Goal: Task Accomplishment & Management: Manage account settings

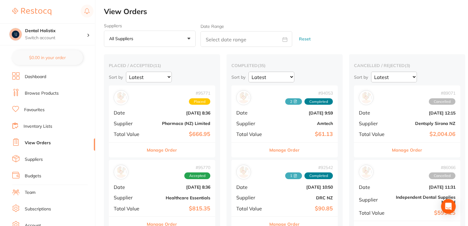
click at [44, 95] on link "Browse Products" at bounding box center [42, 93] width 34 height 6
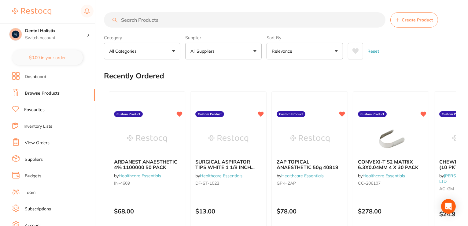
click at [43, 144] on link "View Orders" at bounding box center [37, 143] width 25 height 6
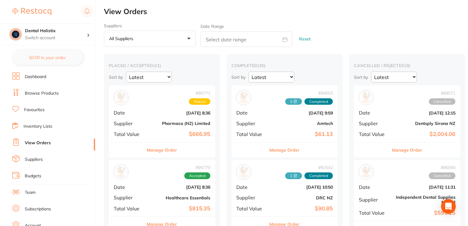
click at [43, 93] on link "Browse Products" at bounding box center [42, 93] width 34 height 6
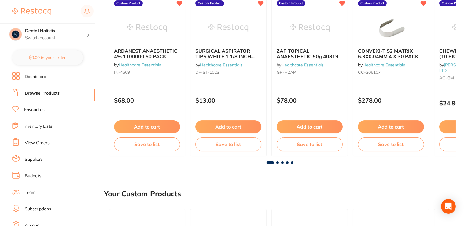
scroll to position [115, 0]
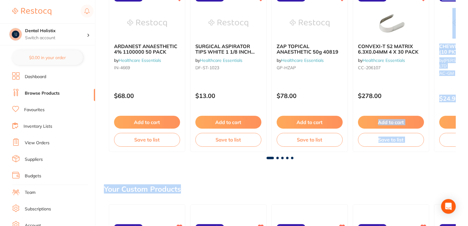
drag, startPoint x: 419, startPoint y: 87, endPoint x: 441, endPoint y: 179, distance: 94.6
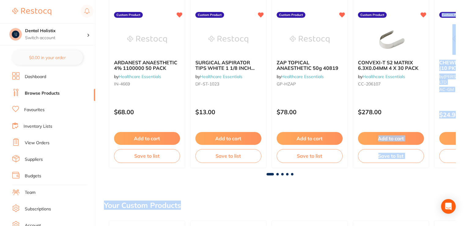
scroll to position [100, 0]
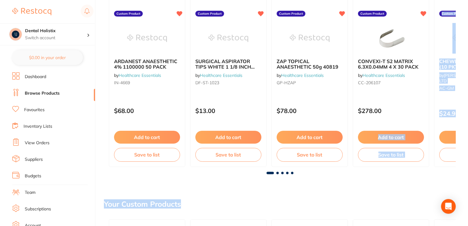
click at [277, 173] on span at bounding box center [278, 173] width 2 height 2
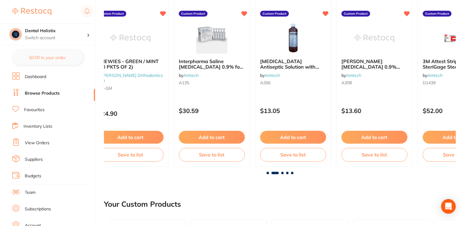
scroll to position [0, 352]
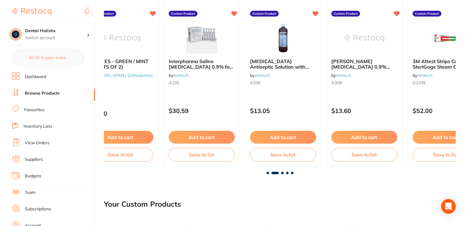
click at [277, 173] on span at bounding box center [275, 173] width 7 height 2
click at [283, 172] on span at bounding box center [282, 173] width 2 height 2
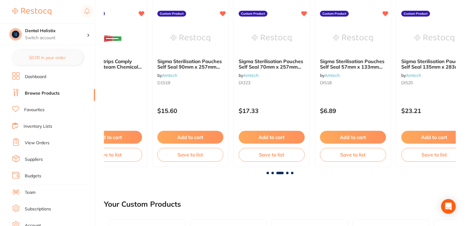
scroll to position [0, 704]
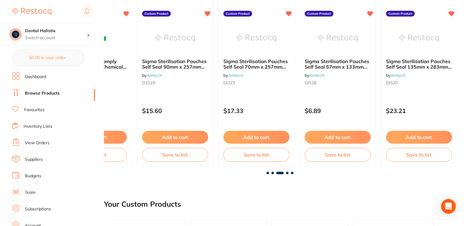
click at [286, 172] on span at bounding box center [287, 173] width 2 height 2
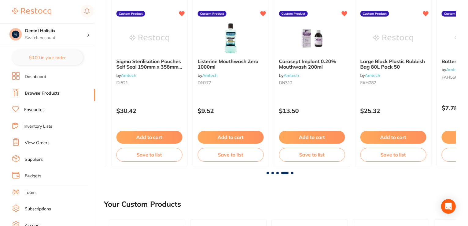
scroll to position [0, 1056]
click at [293, 173] on span at bounding box center [292, 173] width 2 height 2
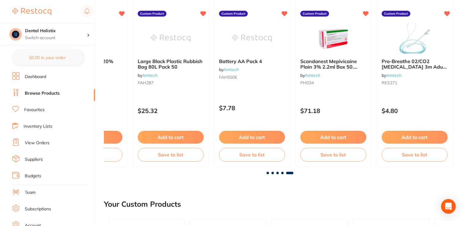
scroll to position [0, 1280]
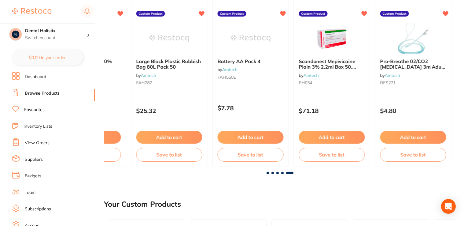
click at [46, 143] on link "View Orders" at bounding box center [37, 143] width 25 height 6
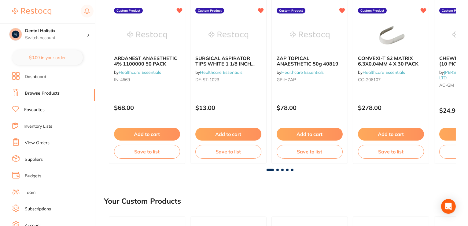
scroll to position [121, 0]
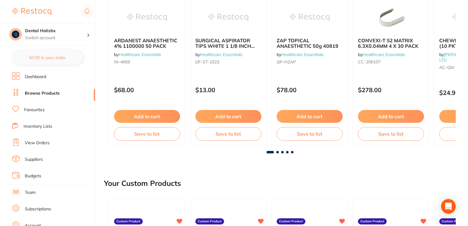
click at [293, 151] on span at bounding box center [292, 152] width 2 height 2
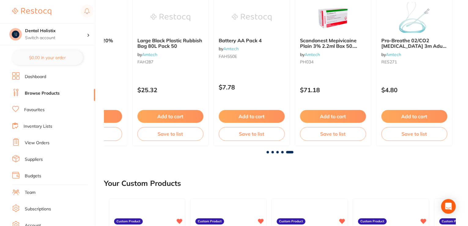
scroll to position [0, 1280]
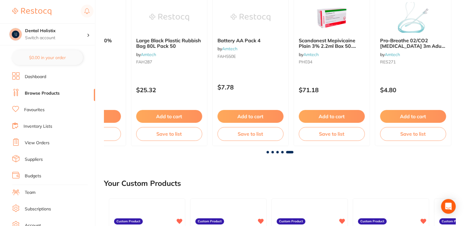
click at [46, 144] on link "View Orders" at bounding box center [37, 143] width 25 height 6
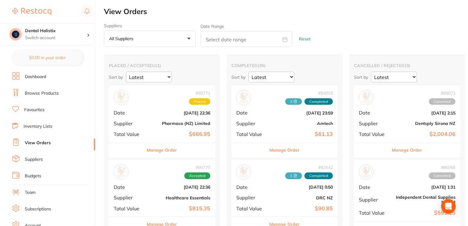
click at [284, 149] on button "Manage Order" at bounding box center [285, 150] width 30 height 15
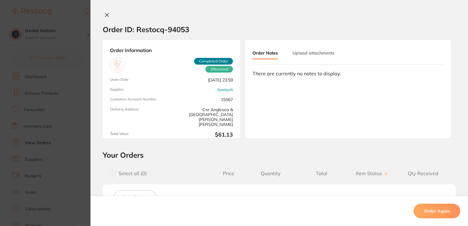
click at [108, 14] on icon at bounding box center [107, 15] width 5 height 5
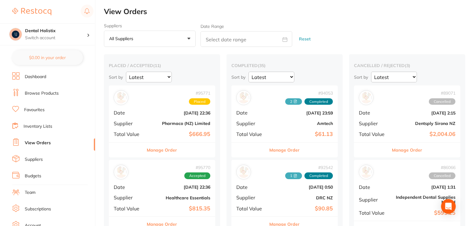
click at [286, 37] on icon at bounding box center [285, 39] width 5 height 5
select select "9"
select select "2025"
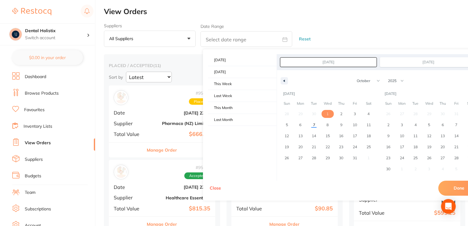
click at [327, 114] on span "1" at bounding box center [328, 113] width 2 height 11
type input "[DATE]"
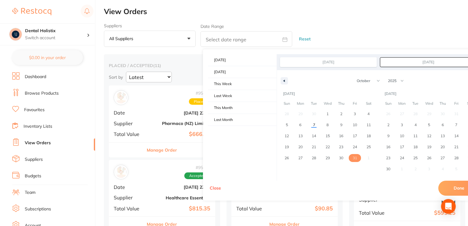
click at [355, 158] on span "31" at bounding box center [355, 157] width 4 height 11
type input "[DATE]"
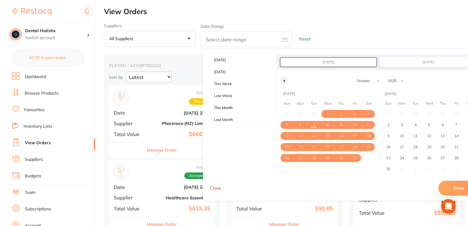
click at [447, 188] on button "Done" at bounding box center [460, 188] width 42 height 15
type input "[DATE] to [DATE]"
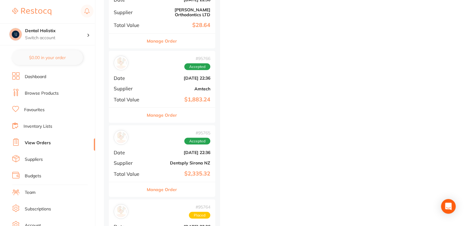
scroll to position [411, 0]
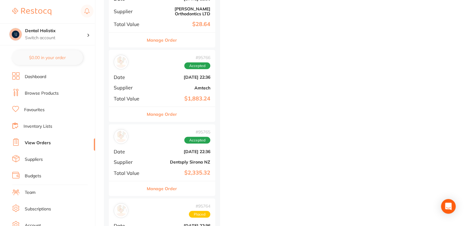
click at [161, 108] on button "Manage Order" at bounding box center [162, 114] width 30 height 15
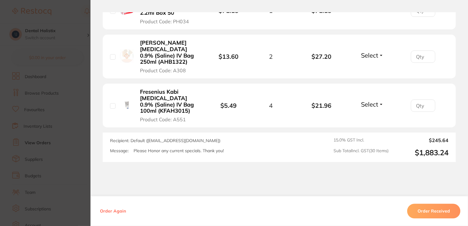
click at [74, 61] on section "Order ID: Restocq- 95766 Order Information Accepted Order Order Date [DATE] 22:…" at bounding box center [234, 113] width 468 height 226
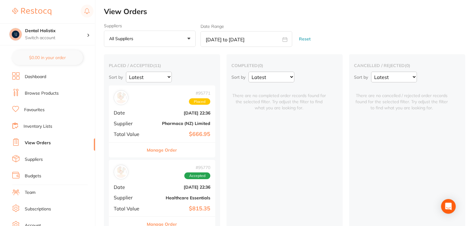
click at [157, 153] on button "Manage Order" at bounding box center [162, 150] width 30 height 15
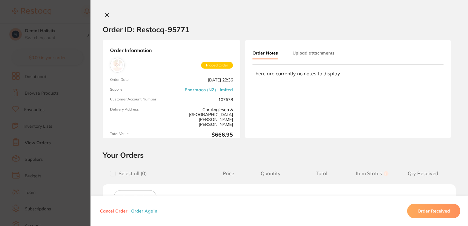
click at [106, 13] on icon at bounding box center [107, 15] width 5 height 5
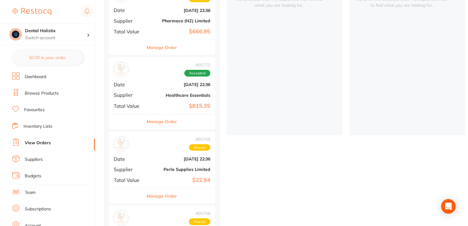
click at [163, 123] on button "Manage Order" at bounding box center [162, 121] width 30 height 15
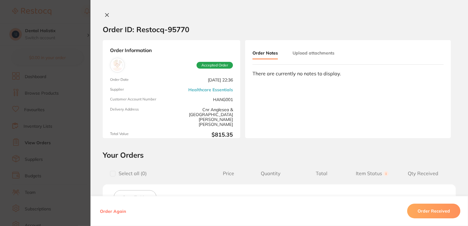
click at [107, 15] on icon at bounding box center [107, 15] width 5 height 5
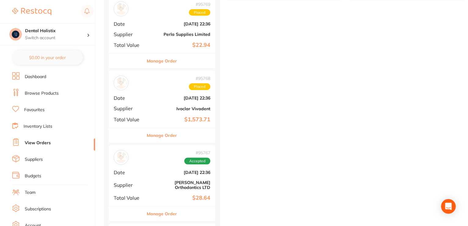
scroll to position [242, 0]
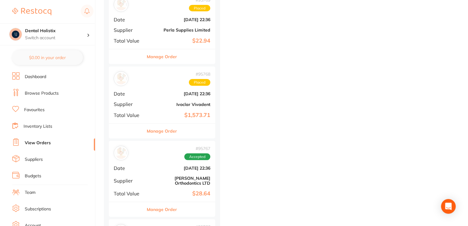
click at [165, 57] on button "Manage Order" at bounding box center [162, 56] width 30 height 15
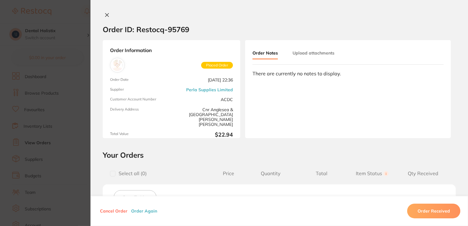
click at [105, 15] on icon at bounding box center [107, 15] width 5 height 5
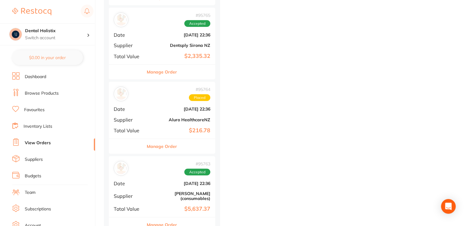
scroll to position [536, 0]
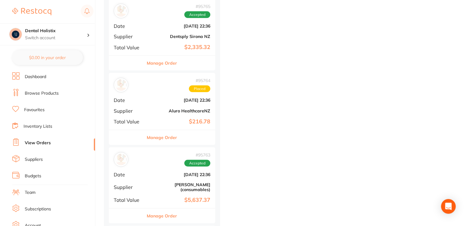
click at [162, 57] on button "Manage Order" at bounding box center [162, 63] width 30 height 15
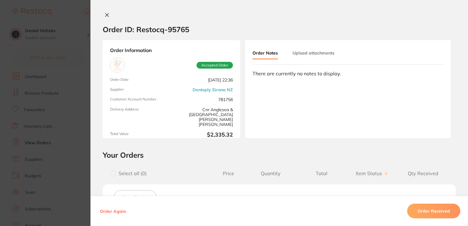
click at [105, 16] on icon at bounding box center [107, 15] width 5 height 5
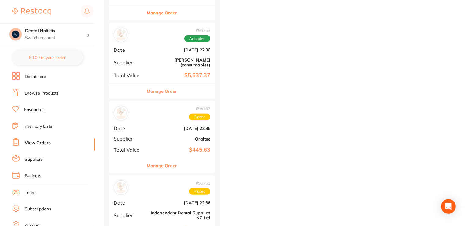
scroll to position [665, 0]
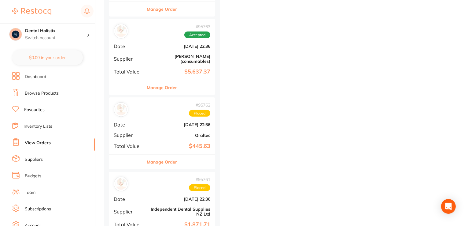
click at [164, 86] on button "Manage Order" at bounding box center [162, 87] width 30 height 15
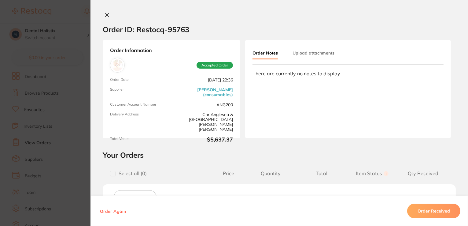
click at [105, 14] on icon at bounding box center [107, 15] width 5 height 5
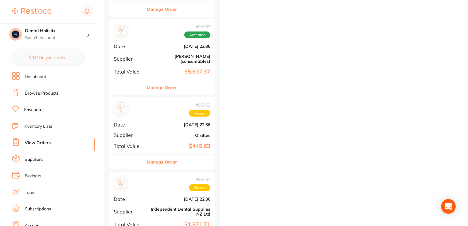
click at [167, 157] on button "Manage Order" at bounding box center [162, 162] width 30 height 15
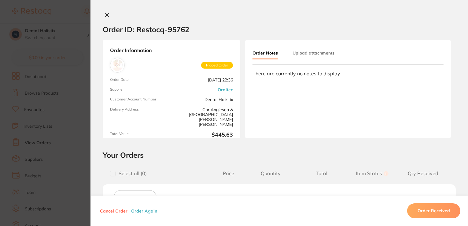
click at [107, 13] on icon at bounding box center [107, 15] width 5 height 5
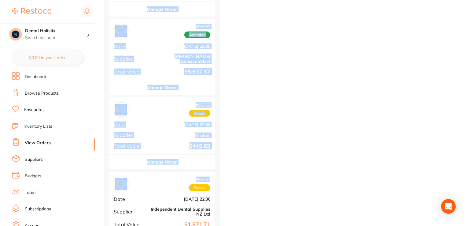
scroll to position [0, 4]
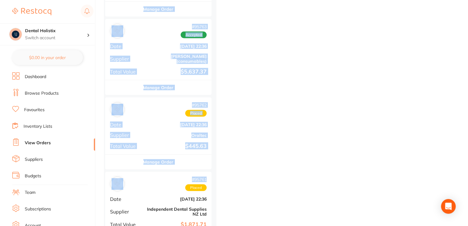
drag, startPoint x: 468, startPoint y: 177, endPoint x: 469, endPoint y: 185, distance: 8.3
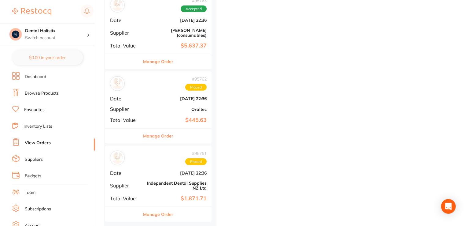
scroll to position [691, 0]
click at [159, 210] on button "Manage Order" at bounding box center [158, 213] width 30 height 15
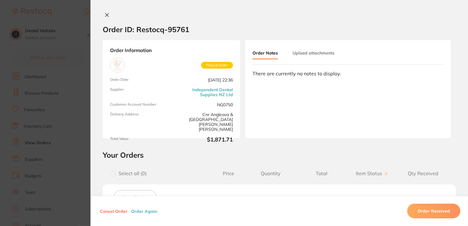
scroll to position [494, 0]
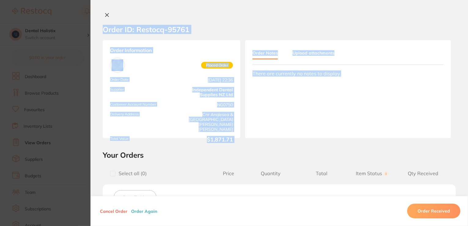
drag, startPoint x: 466, startPoint y: 84, endPoint x: 469, endPoint y: 94, distance: 10.8
click at [454, 89] on div "Order Information Placed Order Order Date [DATE] 22:36 Supplier Independent Den…" at bounding box center [280, 89] width 378 height 98
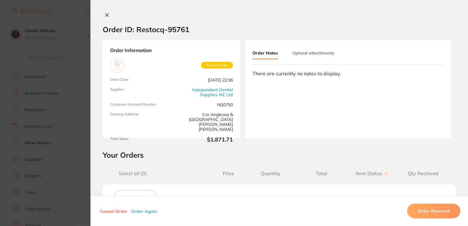
scroll to position [159, 0]
drag, startPoint x: 467, startPoint y: 19, endPoint x: 468, endPoint y: 50, distance: 31.5
click at [468, 49] on div "Order ID: Restocq- 95761 Order Information Placed Order Order Date [DATE] 22:36…" at bounding box center [280, 119] width 378 height 214
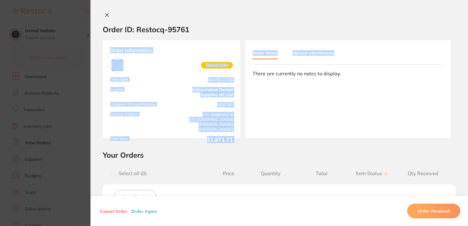
scroll to position [243, 0]
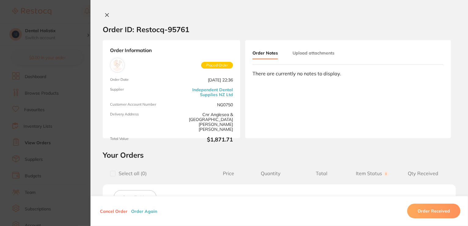
click at [460, 148] on div "Order ID: Restocq- 95761 Order Information Placed Order Order Date [DATE] 22:36…" at bounding box center [280, 119] width 378 height 214
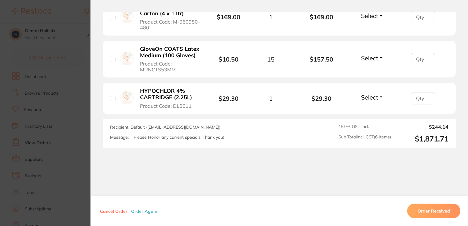
scroll to position [0, 0]
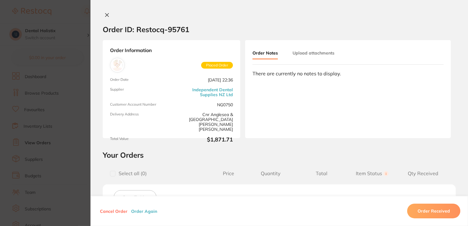
click at [106, 14] on icon at bounding box center [107, 15] width 5 height 5
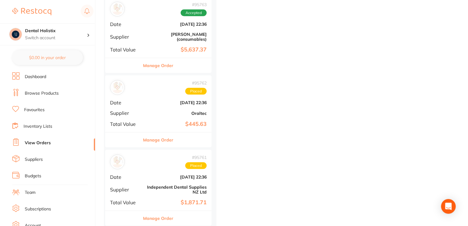
scroll to position [691, 0]
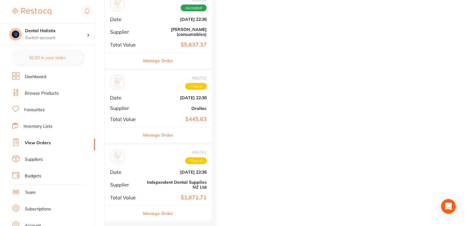
click at [33, 95] on link "Browse Products" at bounding box center [42, 93] width 34 height 6
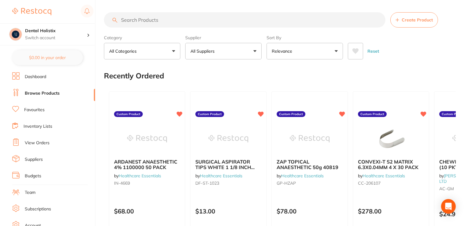
click at [164, 23] on input "search" at bounding box center [245, 19] width 282 height 15
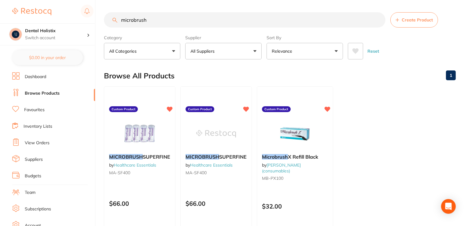
drag, startPoint x: 160, startPoint y: 17, endPoint x: 109, endPoint y: 17, distance: 51.4
click at [109, 17] on input "microbrush" at bounding box center [245, 19] width 282 height 15
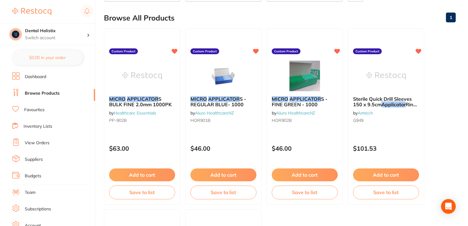
scroll to position [59, 0]
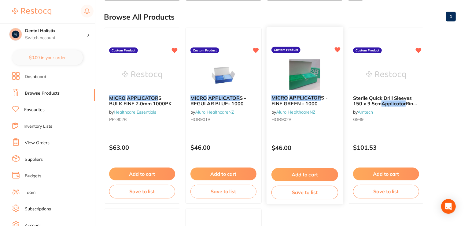
type input "Micro applicator"
click at [312, 170] on button "Add to cart" at bounding box center [305, 174] width 67 height 13
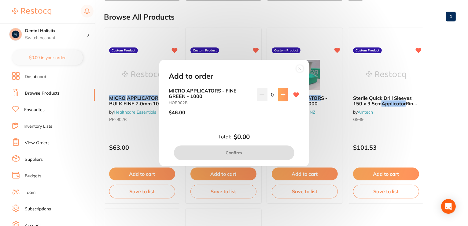
click at [281, 92] on icon at bounding box center [283, 94] width 4 height 4
type input "1"
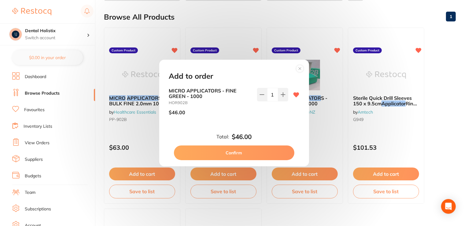
click at [249, 152] on button "Confirm" at bounding box center [234, 152] width 121 height 15
checkbox input "false"
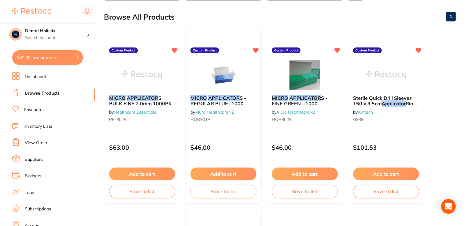
type textarea "Please Honor any current specials. Thank you!"
click at [34, 56] on button "$52.90 in your order" at bounding box center [47, 57] width 71 height 15
checkbox input "true"
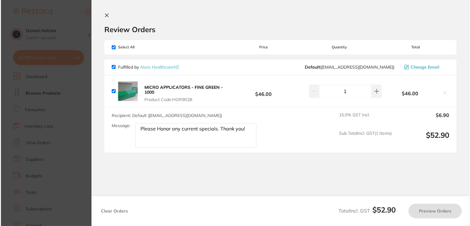
scroll to position [0, 0]
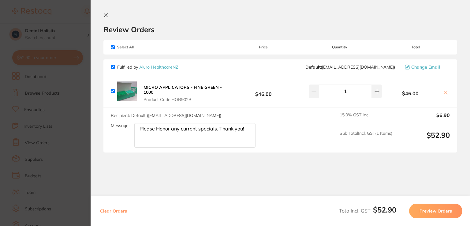
click at [434, 210] on button "Preview Orders" at bounding box center [435, 210] width 53 height 15
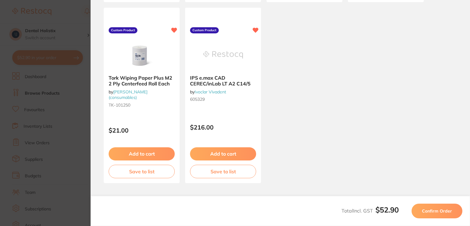
scroll to position [408, 0]
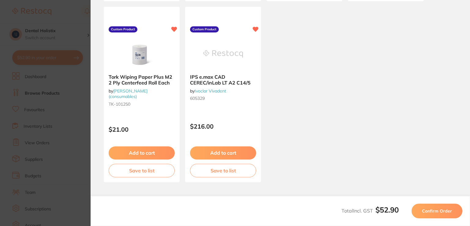
click at [442, 210] on span "Confirm Order" at bounding box center [437, 211] width 30 height 6
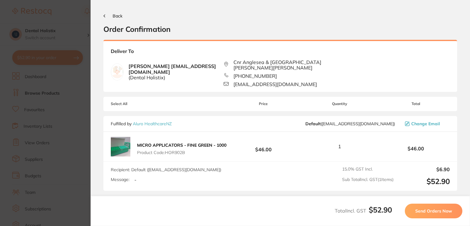
scroll to position [0, 0]
click at [442, 210] on span "Send Orders Now" at bounding box center [433, 211] width 37 height 6
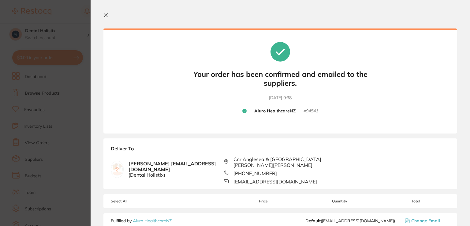
click at [106, 16] on icon at bounding box center [105, 15] width 3 height 3
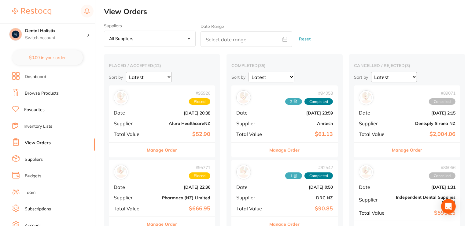
click at [40, 96] on link "Browse Products" at bounding box center [42, 93] width 34 height 6
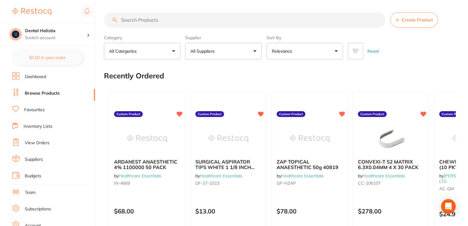
click at [166, 18] on input "search" at bounding box center [245, 19] width 282 height 15
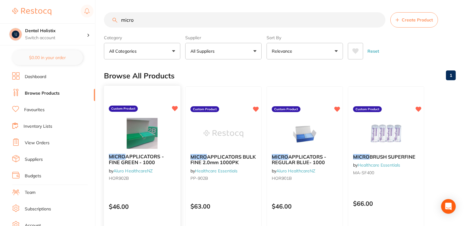
type input "micro"
click at [136, 153] on span "APPLICATORS - FINE GREEN - 1000" at bounding box center [136, 159] width 55 height 12
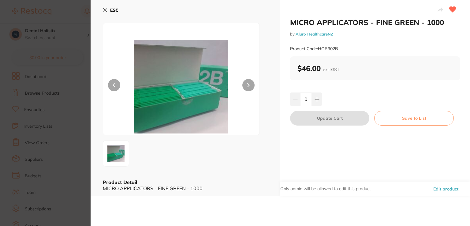
click at [442, 188] on button "Edit product" at bounding box center [445, 188] width 29 height 15
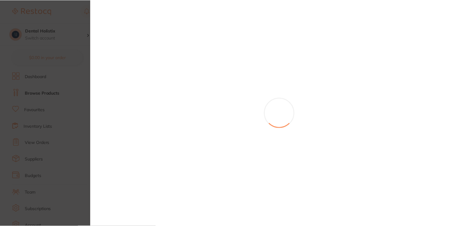
scroll to position [59, 0]
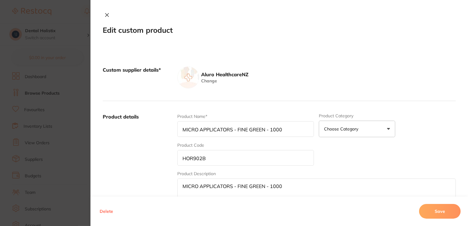
click at [290, 131] on input "MICRO APPLICATORS - FINE GREEN - 1000" at bounding box center [245, 129] width 137 height 16
click at [263, 130] on input "MICRO APPLICATORS - FINE GREEN - 1000." at bounding box center [245, 129] width 137 height 16
type input "MICRO APPLICATORS - FINE GREEN Micro Brush - 1000."
click at [434, 212] on button "Save" at bounding box center [440, 211] width 42 height 15
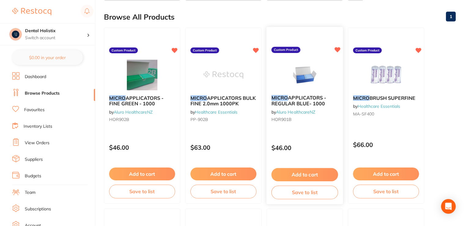
click at [295, 102] on span "APPLICATORS - REGULAR BLUE- 1000" at bounding box center [299, 101] width 55 height 12
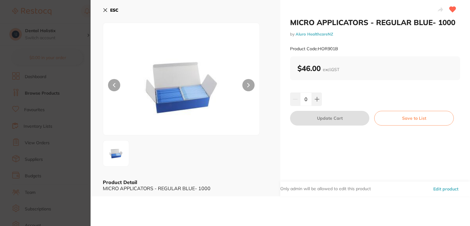
click at [436, 189] on button "Edit product" at bounding box center [445, 188] width 29 height 15
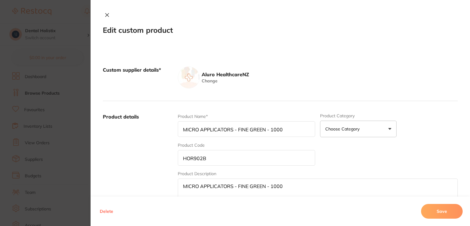
type input "MICRO APPLICATORS - REGULAR BLUE- 1000"
type input "HOR901B"
type textarea "MICRO APPLICATORS - REGULAR BLUE- 1000"
click at [274, 131] on input "MICRO APPLICATORS - REGULAR BLUE- 1000" at bounding box center [245, 129] width 137 height 16
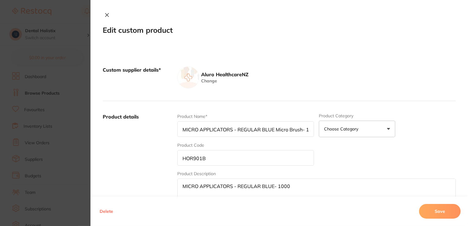
type input "MICRO APPLICATORS - REGULAR BLUE Micro Brush- 1000"
click at [441, 209] on button "Save" at bounding box center [440, 211] width 42 height 15
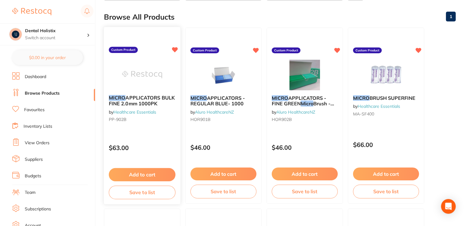
click at [156, 91] on div "MICRO APPLICATORS BULK FINE 2.0mm 1000PK by Healthcare Essentials PP-902B" at bounding box center [142, 109] width 76 height 39
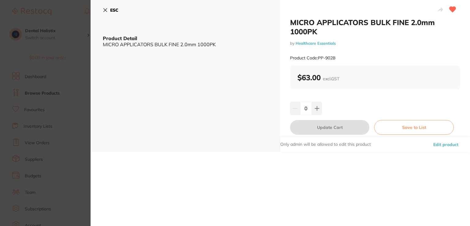
click at [437, 147] on button "Edit product" at bounding box center [445, 144] width 29 height 15
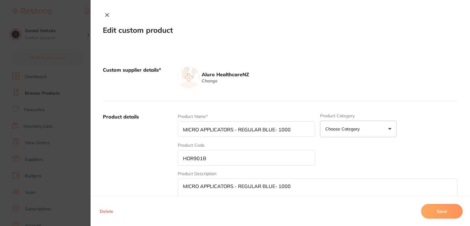
type input "MICRO APPLICATORS BULK FINE 2.0mm 1000PK"
type input "PP-902B"
type textarea "MICRO APPLICATORS BULK FINE 2.0mm 1000PK"
type input "63.00"
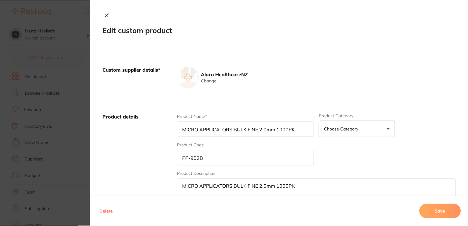
scroll to position [59, 0]
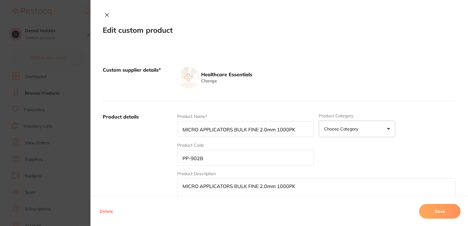
click at [301, 131] on input "MICRO APPLICATORS BULK FINE 2.0mm 1000PK" at bounding box center [245, 129] width 137 height 16
type input "MICRO APPLICATORS BULK FINE 2.0mm 1000PK. Micro Brush"
click at [444, 214] on button "Save" at bounding box center [440, 211] width 42 height 15
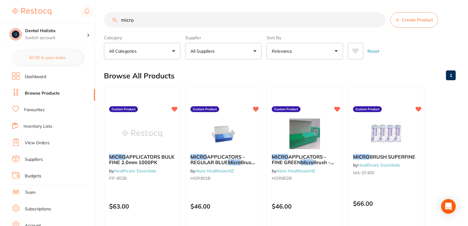
click at [38, 76] on link "Dashboard" at bounding box center [35, 77] width 21 height 6
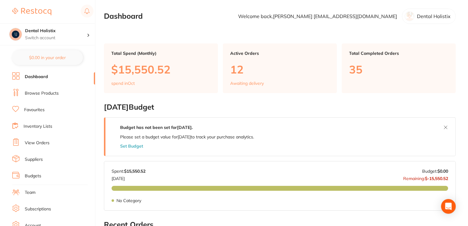
click at [36, 94] on link "Browse Products" at bounding box center [42, 93] width 34 height 6
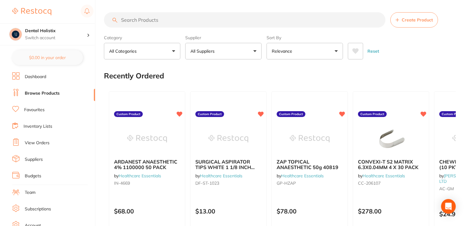
click at [37, 141] on link "View Orders" at bounding box center [37, 143] width 25 height 6
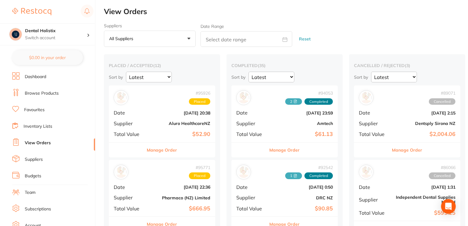
click at [290, 76] on select "Latest Notification" at bounding box center [272, 77] width 46 height 11
click at [276, 71] on div "completed ( 35 ) Sort by Latest Notification" at bounding box center [285, 73] width 106 height 20
click at [285, 41] on icon at bounding box center [285, 39] width 5 height 5
select select "9"
select select "2025"
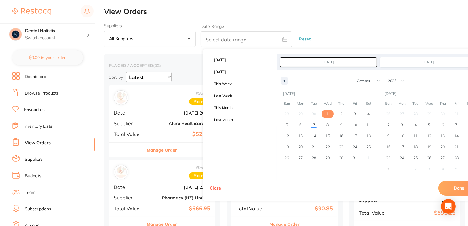
click at [328, 116] on span "1" at bounding box center [328, 113] width 2 height 11
type input "[DATE]"
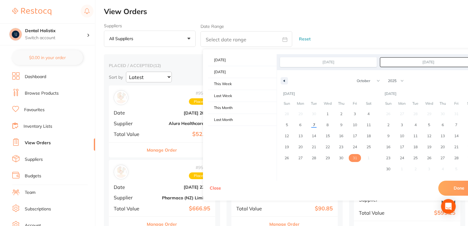
click at [356, 158] on span "31" at bounding box center [355, 157] width 4 height 11
type input "[DATE]"
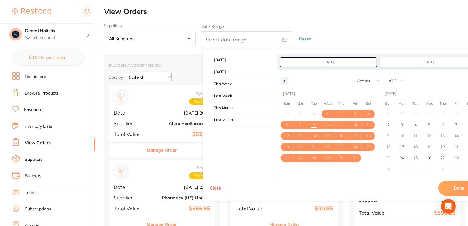
click at [452, 192] on button "Done" at bounding box center [460, 188] width 42 height 15
type input "[DATE] to [DATE]"
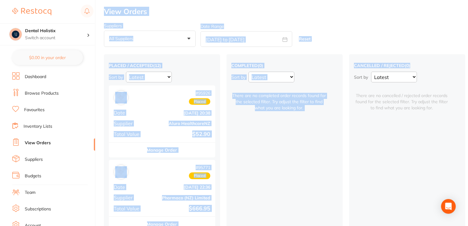
drag, startPoint x: 468, startPoint y: 47, endPoint x: 470, endPoint y: 84, distance: 36.8
click at [468, 90] on html "$0.00 Dental Holistix Switch account Dental Holistix $0.00 in your order Dashbo…" at bounding box center [234, 113] width 468 height 226
click at [436, 13] on h2 "View Orders" at bounding box center [286, 11] width 364 height 9
